Goal: Obtain resource: Download file/media

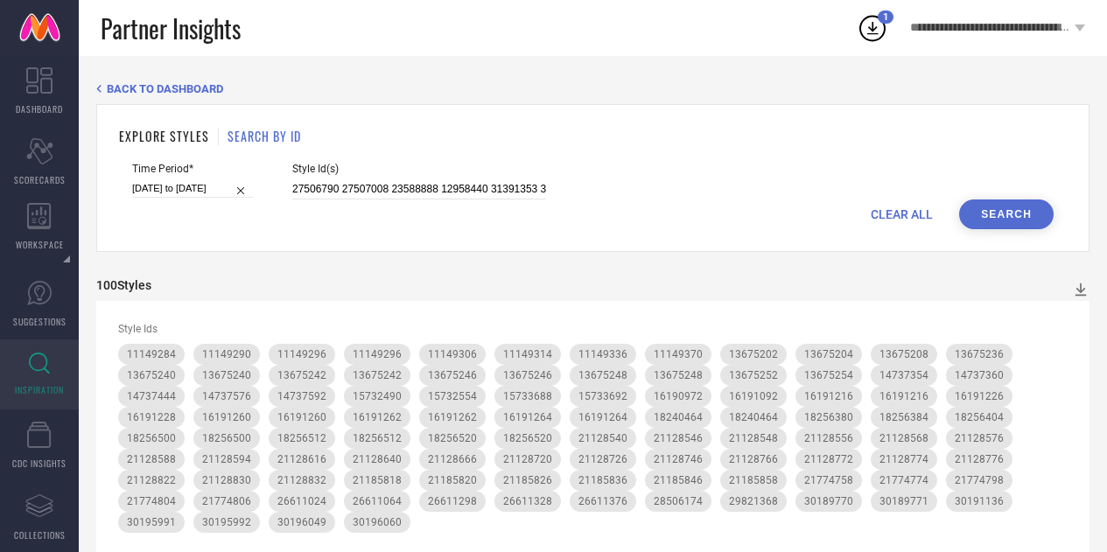
click at [454, 179] on input "27506790 27507008 23588888 12958440 31391353 31391495 12956174 31825798 3139143…" at bounding box center [419, 189] width 254 height 20
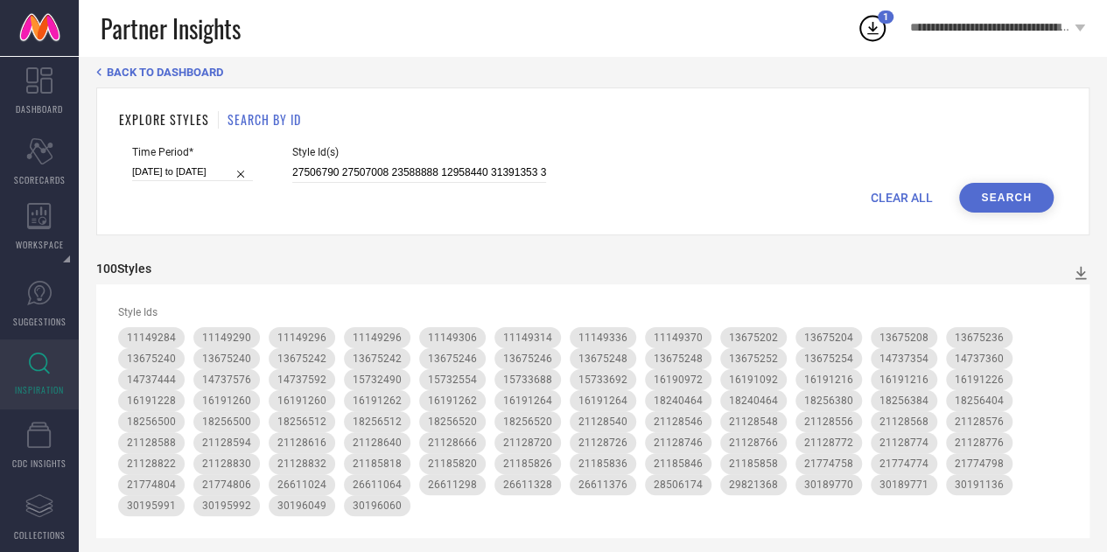
click at [454, 165] on input "27506790 27507008 23588888 12958440 31391353 31391495 12956174 31825798 3139143…" at bounding box center [419, 173] width 254 height 20
type input "29558884"
click at [977, 195] on button "Search" at bounding box center [1006, 198] width 95 height 30
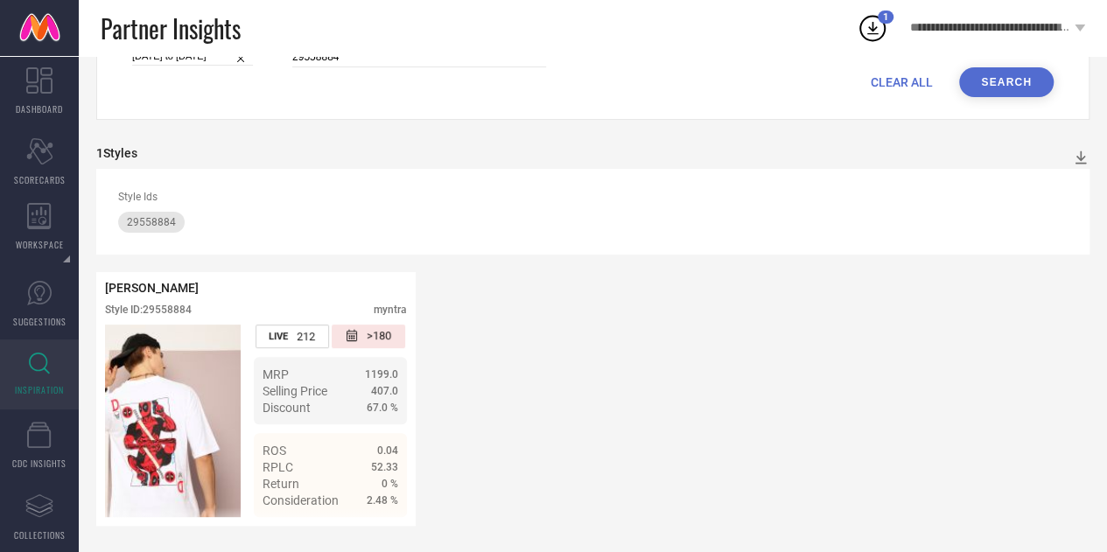
scroll to position [0, 0]
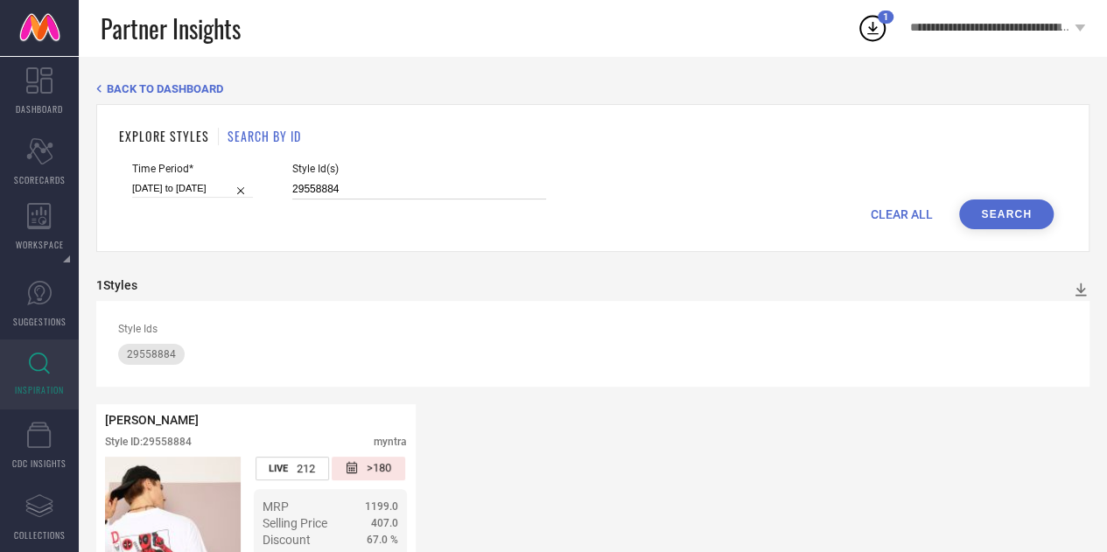
click at [322, 187] on input "29558884" at bounding box center [419, 189] width 254 height 20
paste input "31104816 31895939 31611747 33212479 32967298 29799996 32076254 33206018 29683108"
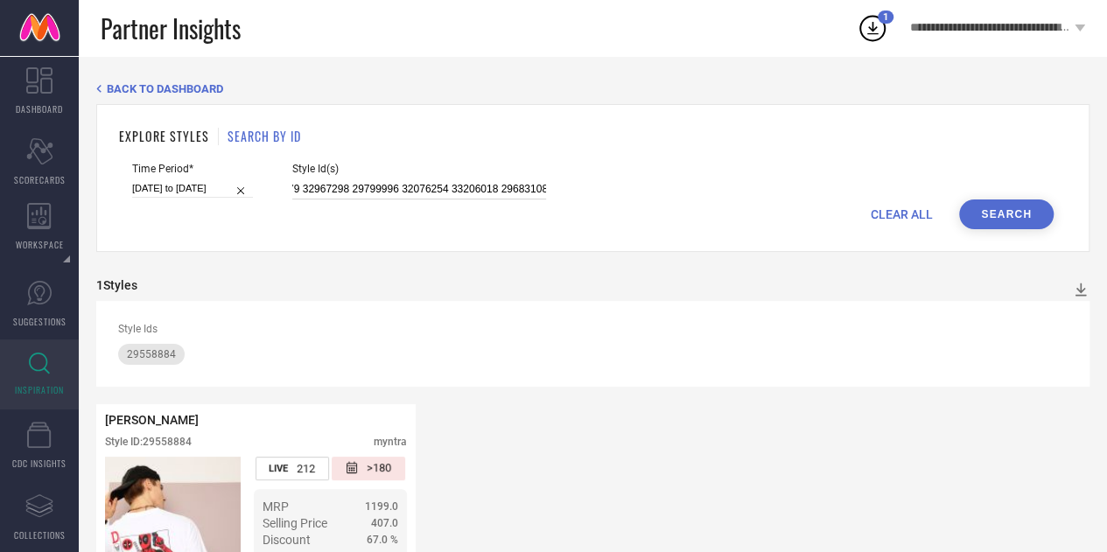
type input "29558884 31104816 31895939 31611747 33212479 32967298 29799996 32076254 3320601…"
click at [996, 220] on button "Search" at bounding box center [1006, 215] width 95 height 30
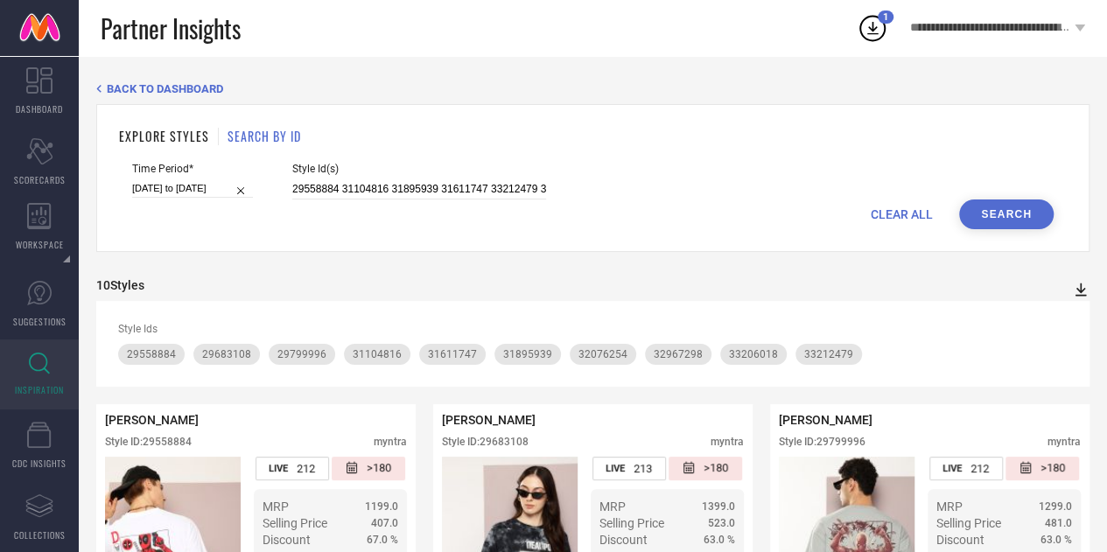
click at [1077, 297] on icon at bounding box center [1081, 290] width 11 height 13
click at [1068, 346] on span "CSV" at bounding box center [1062, 346] width 20 height 12
